Goal: Find specific page/section: Find specific page/section

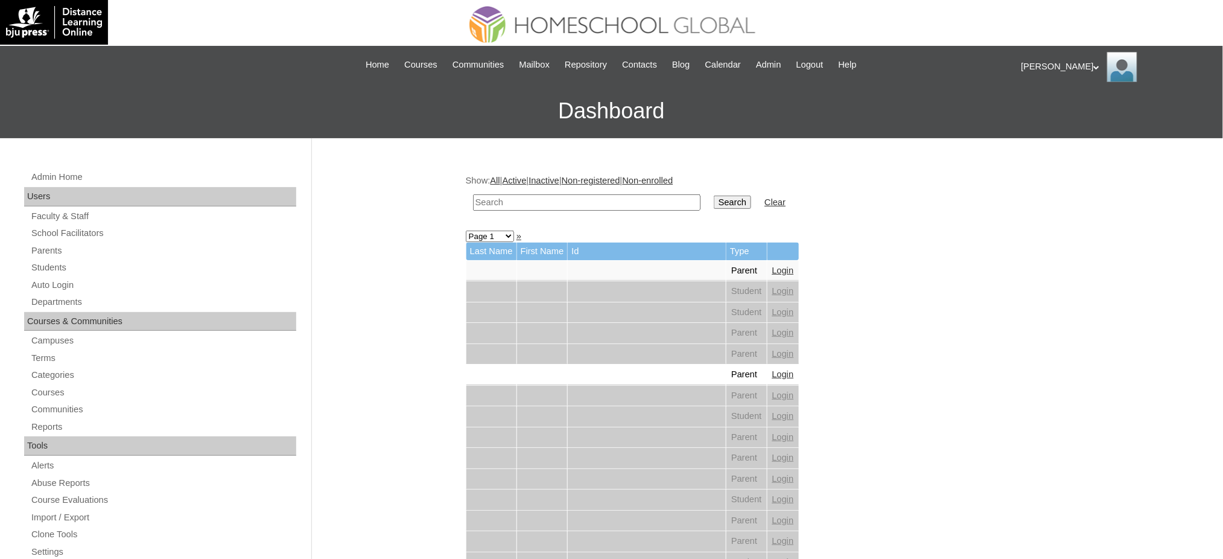
click at [564, 208] on input "text" at bounding box center [586, 202] width 227 height 16
paste input "Myat"
type input "Myat"
click at [714, 204] on input "Search" at bounding box center [732, 201] width 37 height 13
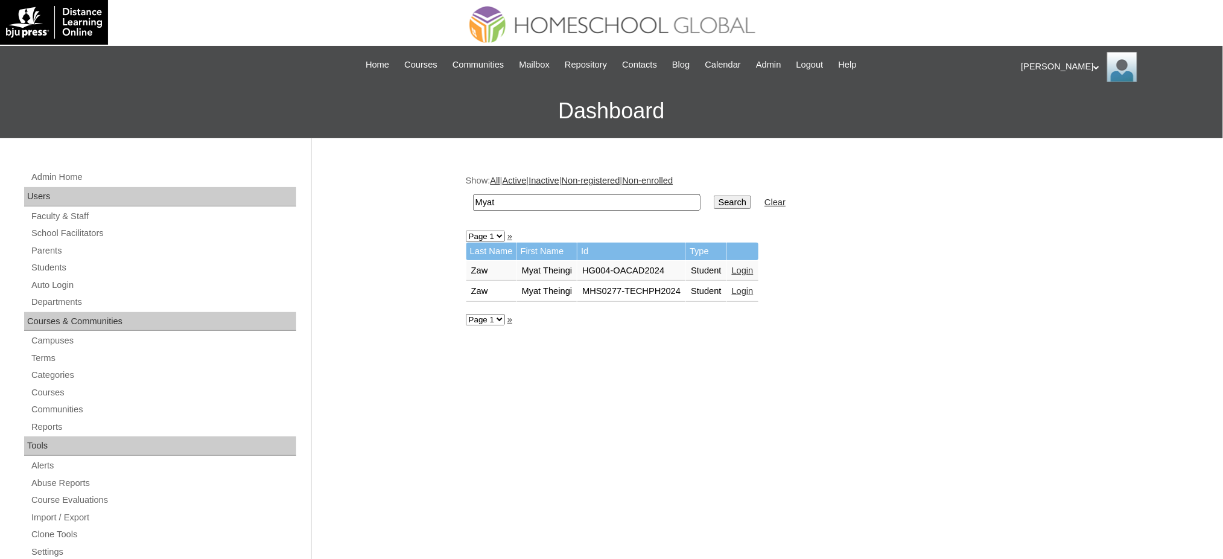
click at [746, 286] on link "Login" at bounding box center [743, 291] width 22 height 10
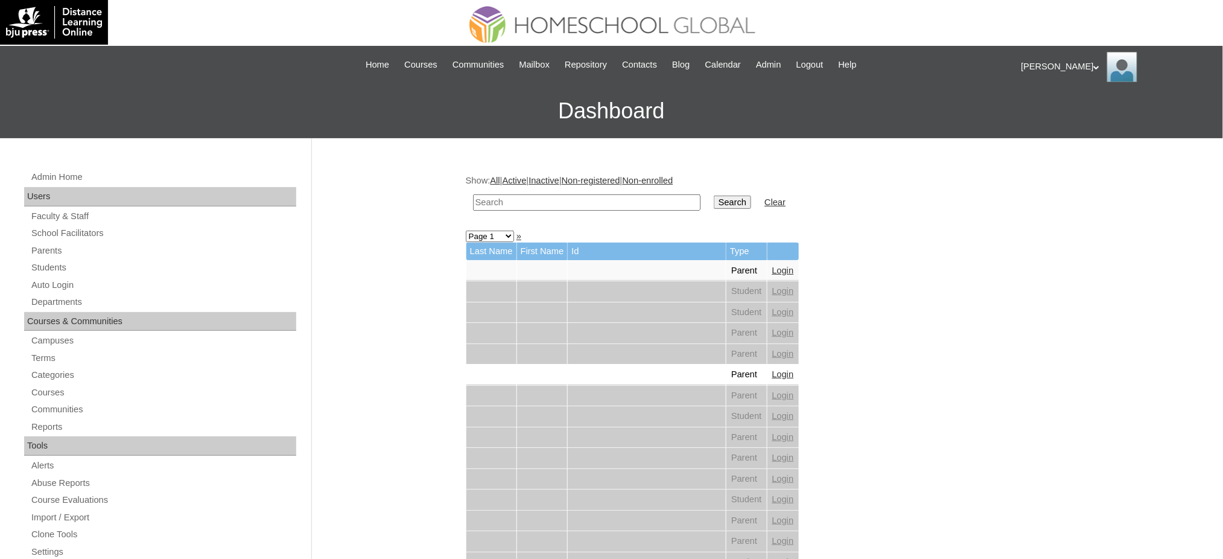
click at [534, 199] on input "text" at bounding box center [586, 202] width 227 height 16
paste input "[PERSON_NAME]"
type input "[PERSON_NAME]"
click at [714, 200] on input "Search" at bounding box center [732, 201] width 37 height 13
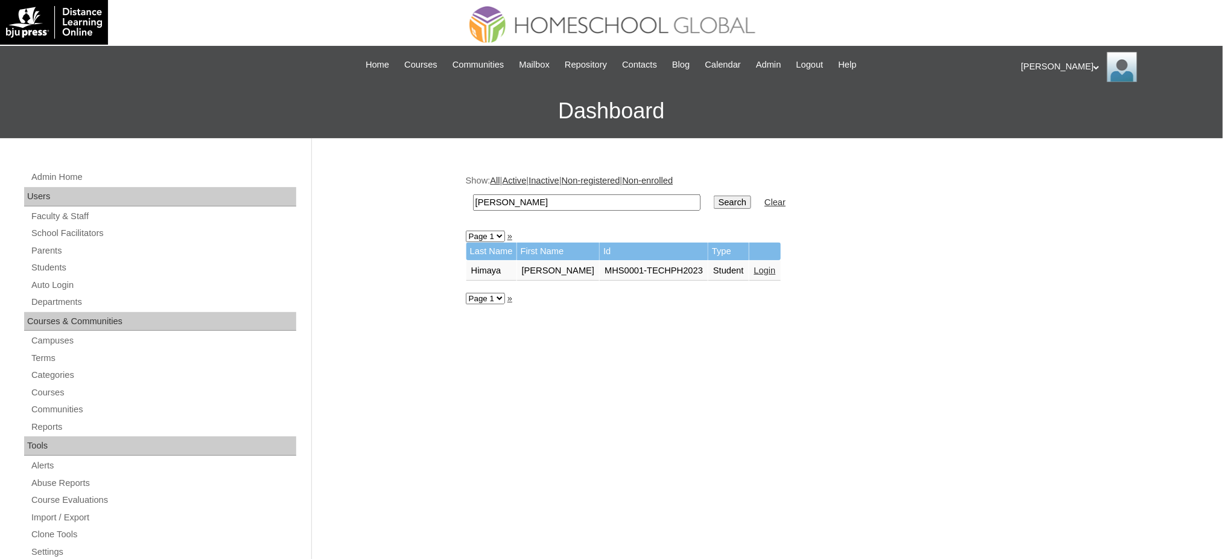
click at [754, 265] on link "Login" at bounding box center [765, 270] width 22 height 10
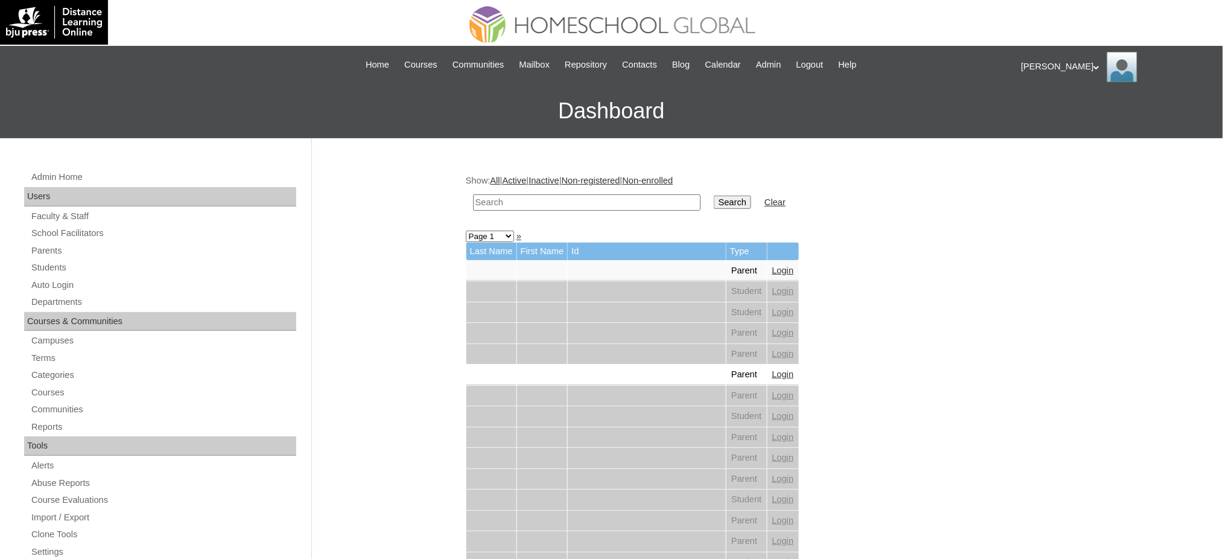
click at [615, 198] on input "text" at bounding box center [586, 202] width 227 height 16
paste input "Myat"
type input "Myat"
click at [714, 200] on input "Search" at bounding box center [732, 201] width 37 height 13
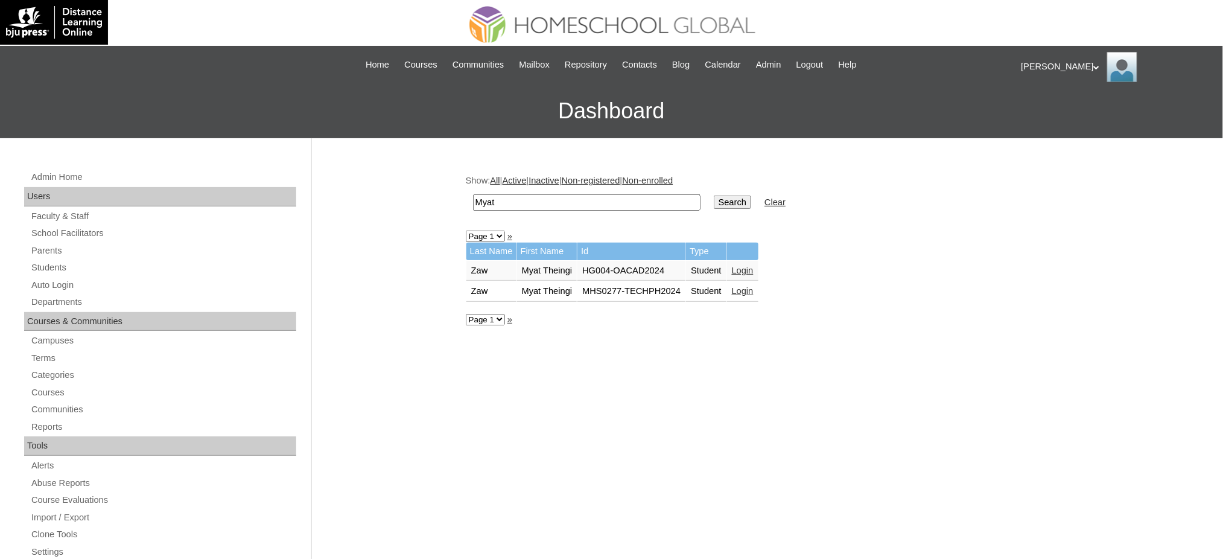
click at [745, 290] on link "Login" at bounding box center [743, 291] width 22 height 10
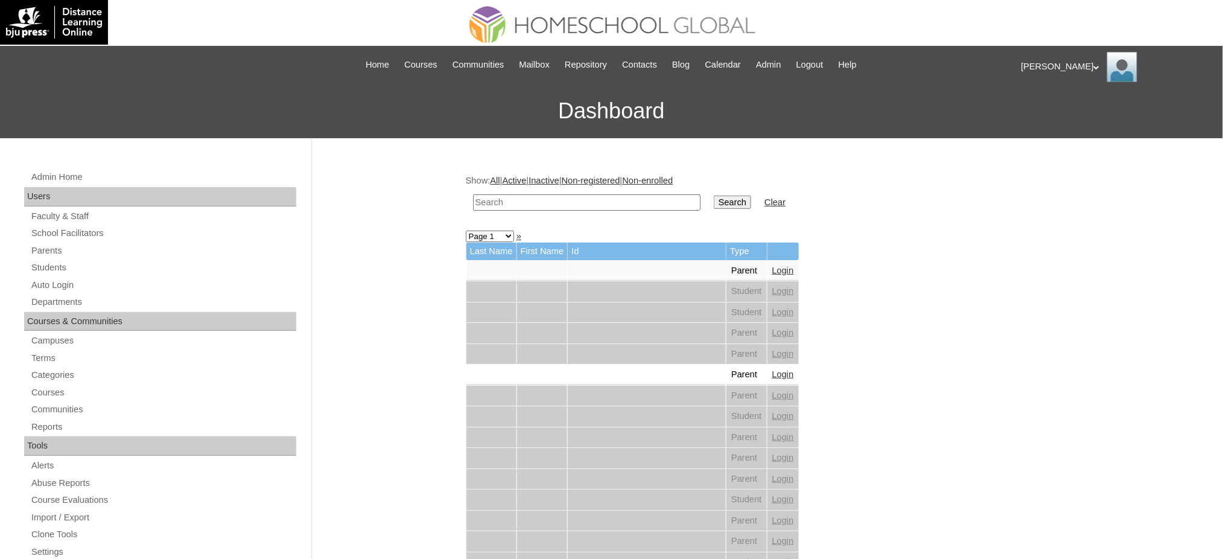
click at [588, 209] on td at bounding box center [586, 202] width 239 height 28
click at [597, 203] on input "text" at bounding box center [586, 202] width 227 height 16
paste input "[PERSON_NAME]"
type input "[PERSON_NAME]"
click at [714, 197] on input "Search" at bounding box center [732, 201] width 37 height 13
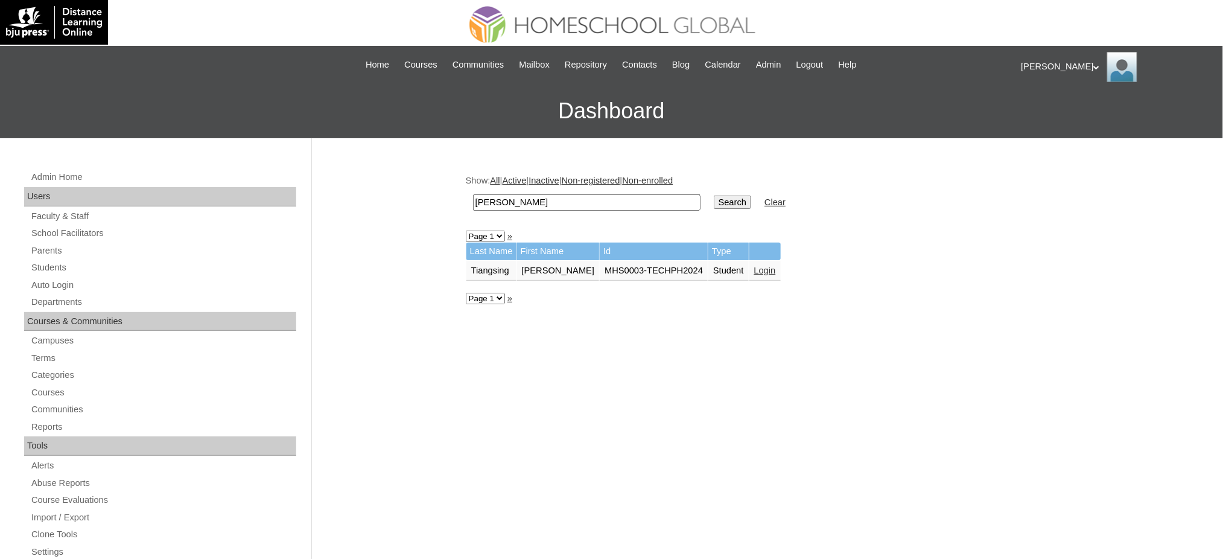
click at [755, 265] on link "Login" at bounding box center [765, 270] width 22 height 10
